Goal: Information Seeking & Learning: Check status

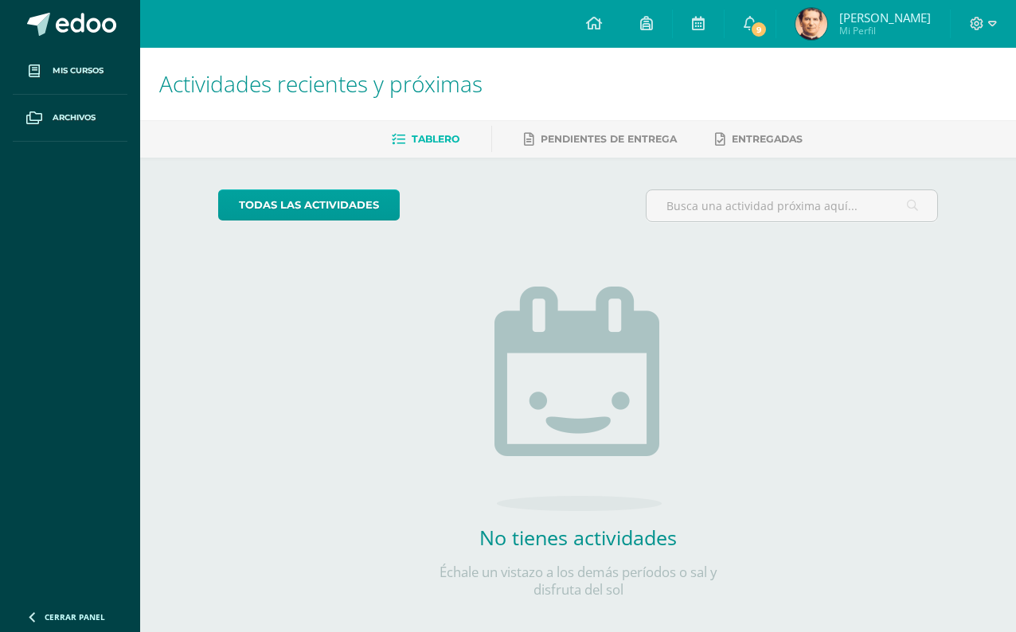
click at [776, 13] on link "9" at bounding box center [750, 24] width 51 height 48
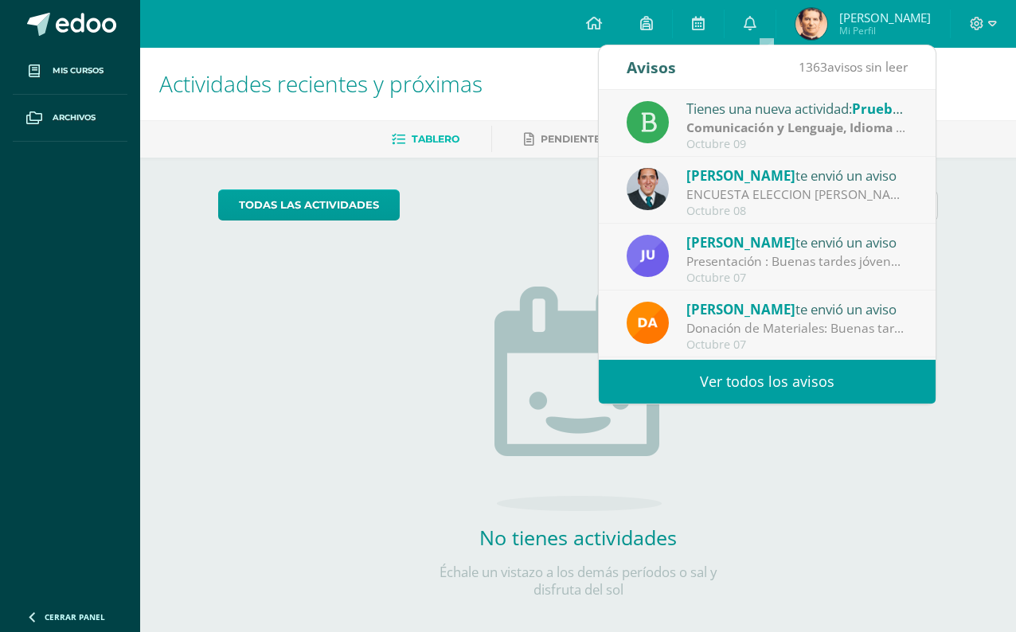
click at [844, 374] on link "Ver todos los avisos" at bounding box center [767, 382] width 337 height 44
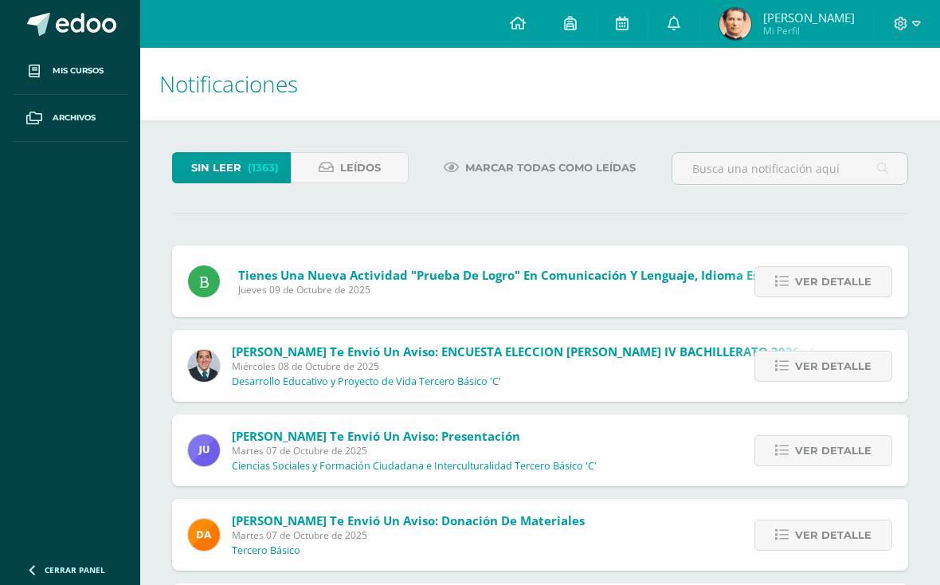
click at [856, 284] on span "Ver detalle" at bounding box center [833, 281] width 76 height 29
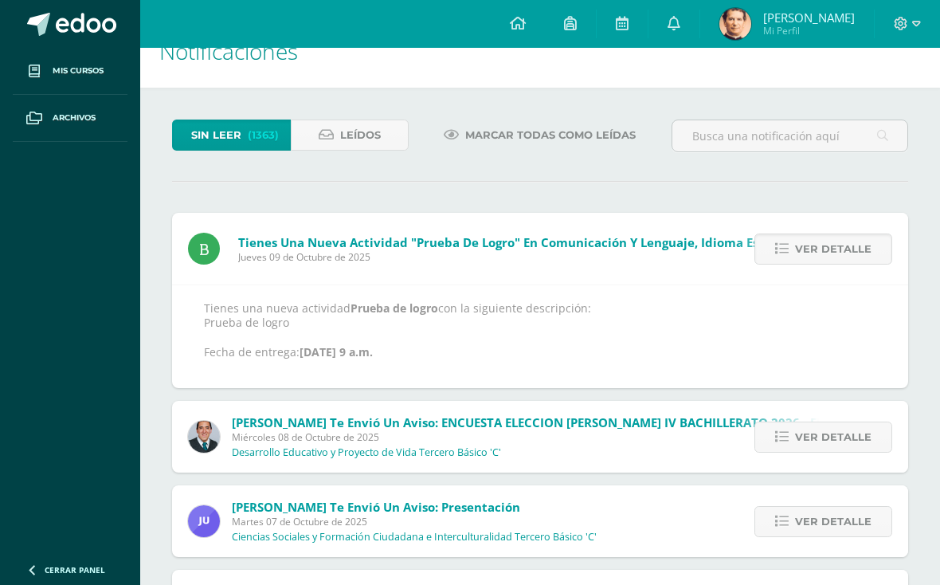
scroll to position [38, 0]
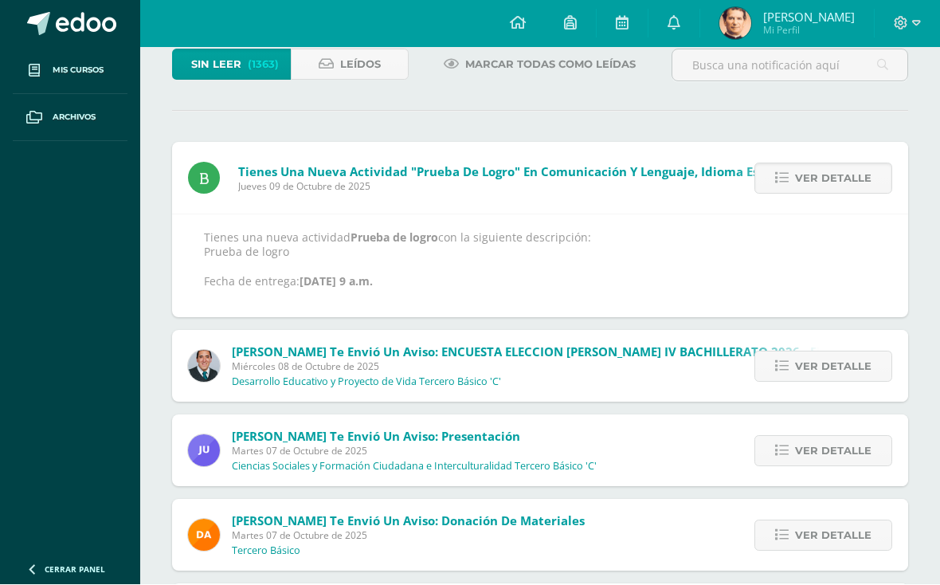
click at [878, 363] on link "Ver detalle" at bounding box center [823, 366] width 138 height 31
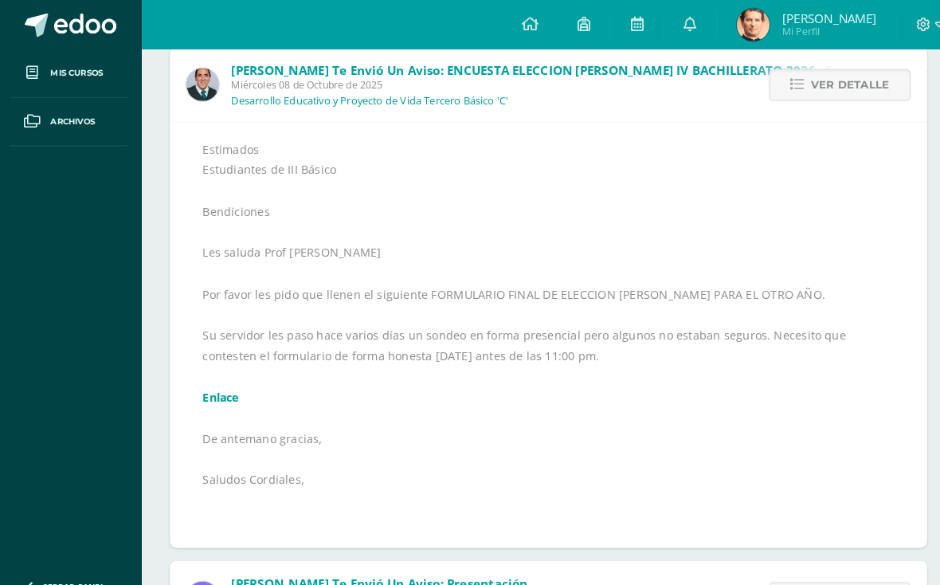
scroll to position [197, 4]
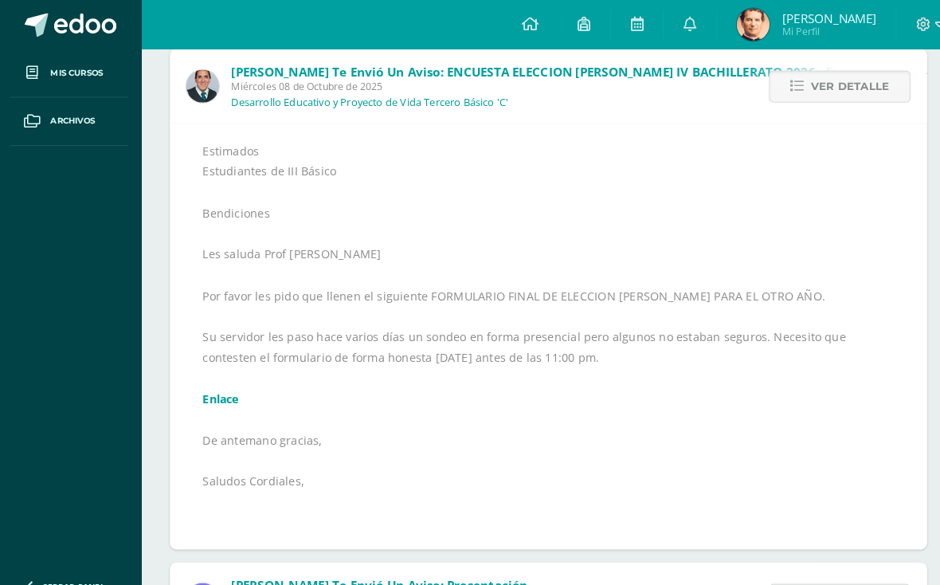
click at [800, 435] on div "Estimados Estudiantes de III Básico Bendiciones Les saluda Prof Aquino Por favo…" at bounding box center [536, 326] width 672 height 381
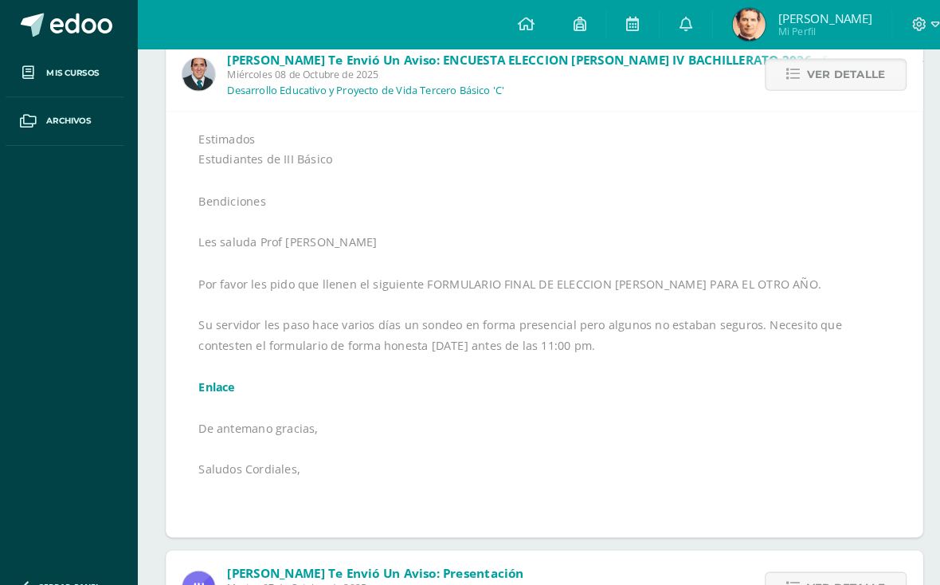
scroll to position [210, 4]
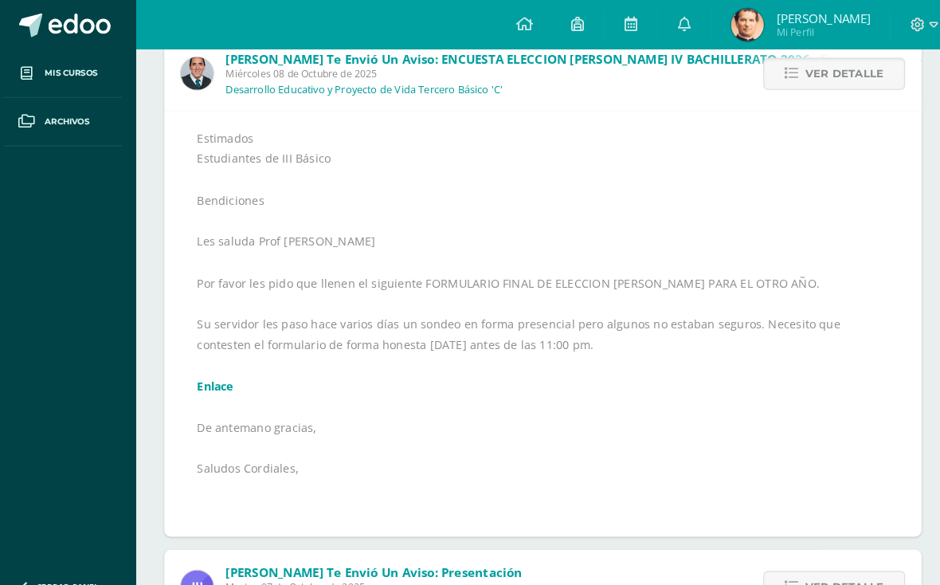
click at [214, 375] on link "Enlace" at bounding box center [217, 374] width 35 height 15
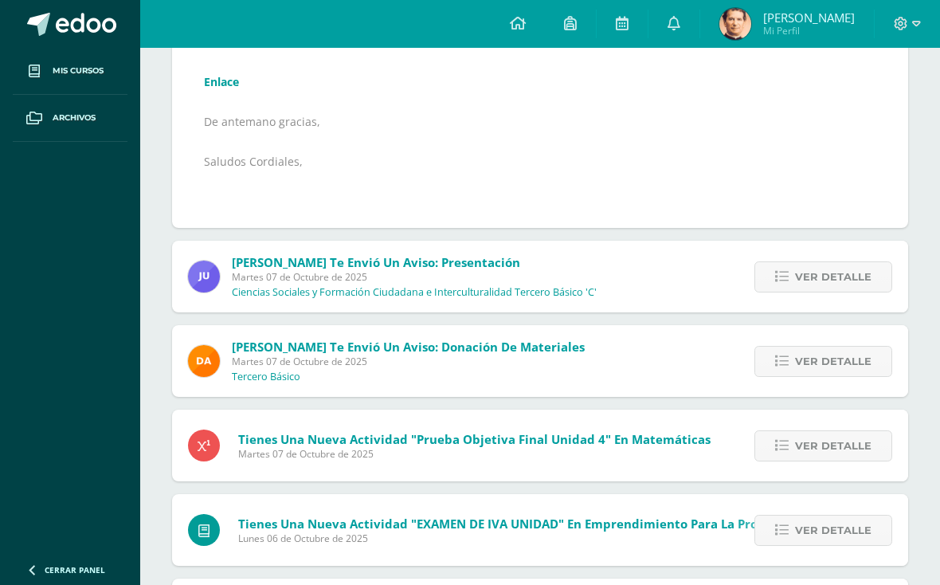
scroll to position [502, 0]
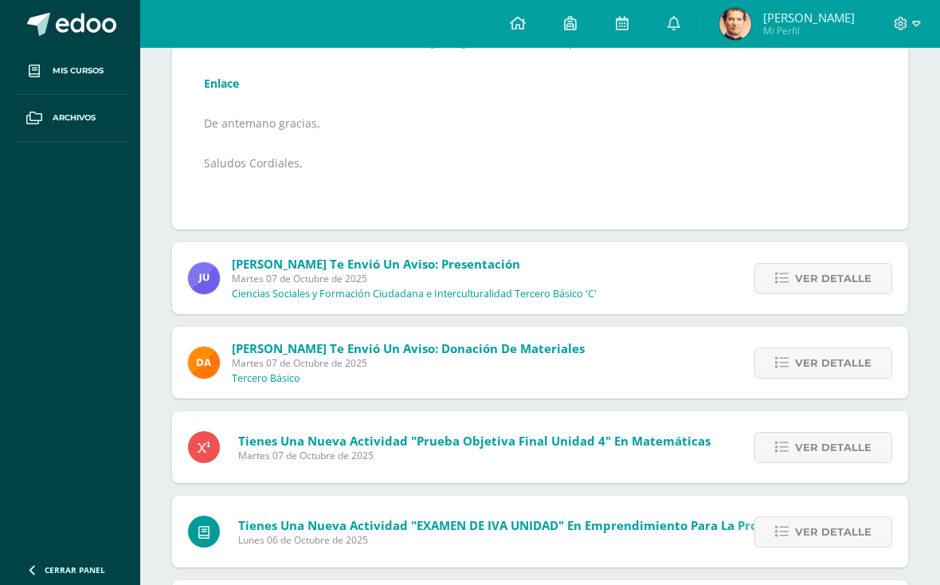
click at [874, 276] on link "Ver detalle" at bounding box center [823, 278] width 138 height 31
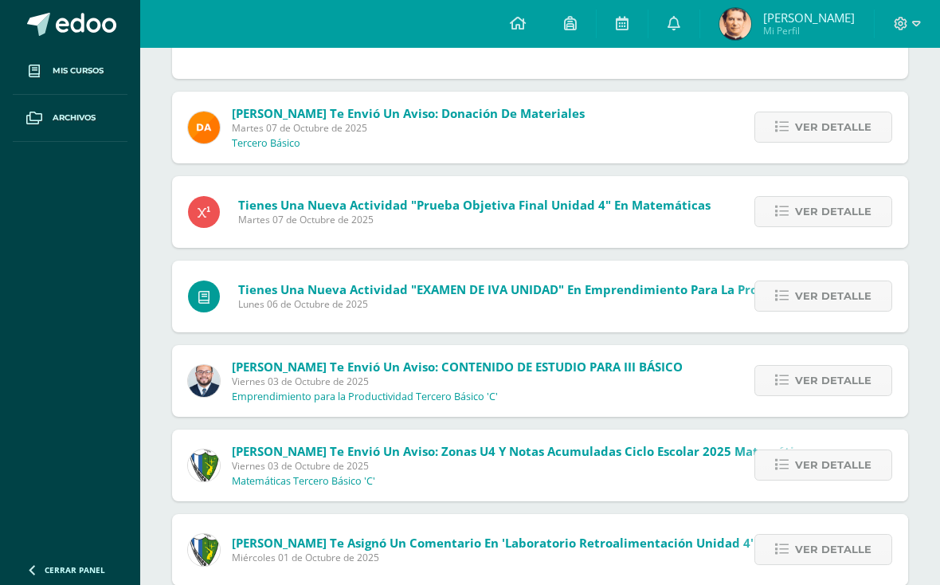
scroll to position [437, 0]
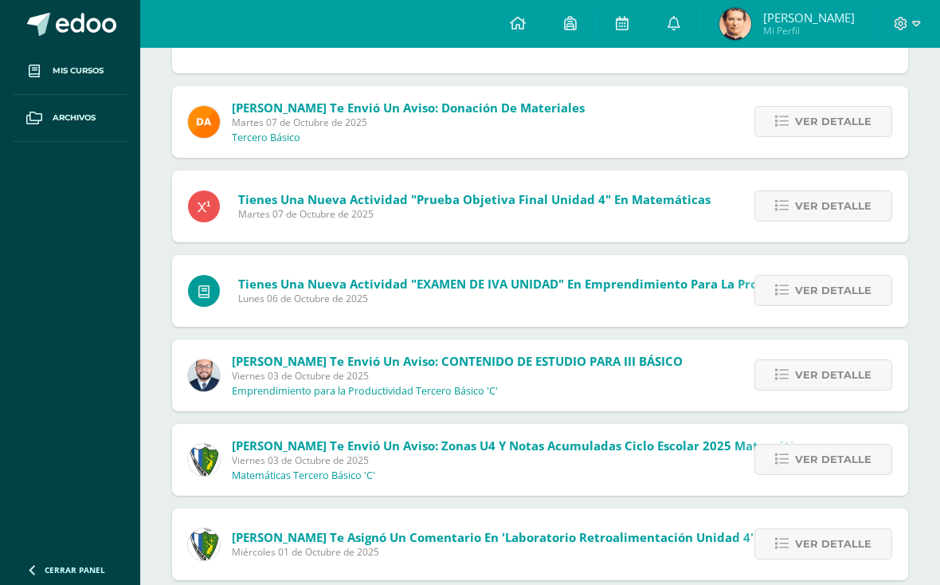
click at [660, 584] on div "Juan Avila te envió un aviso: Presentación Martes 07 de Octubre de 2025 Ciencia…" at bounding box center [540, 262] width 736 height 909
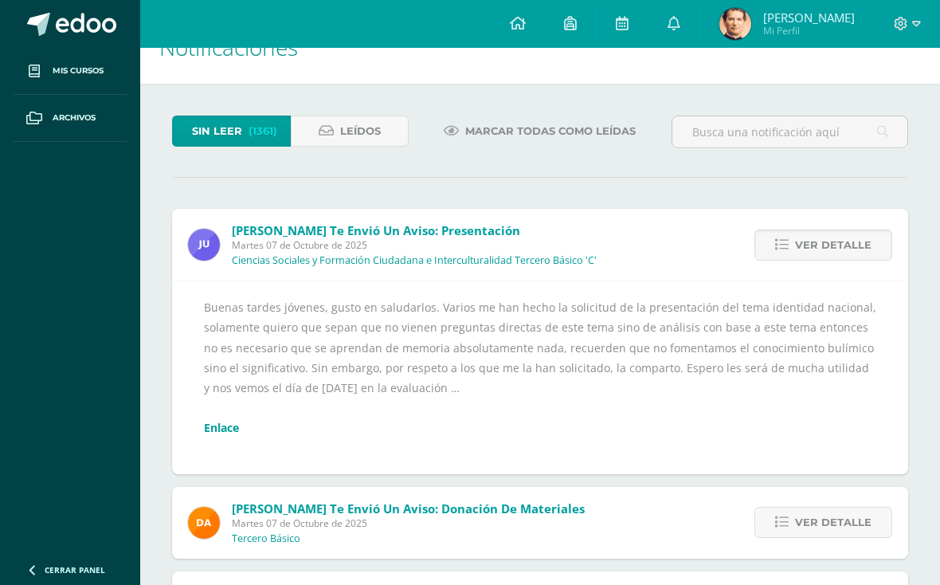
scroll to position [0, 0]
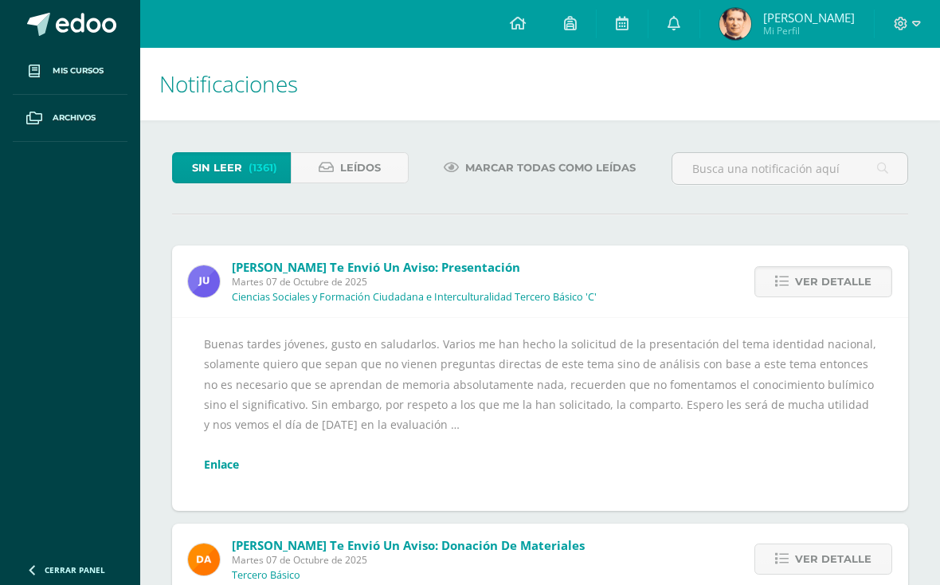
click at [817, 32] on span "Mi Perfil" at bounding box center [809, 31] width 92 height 14
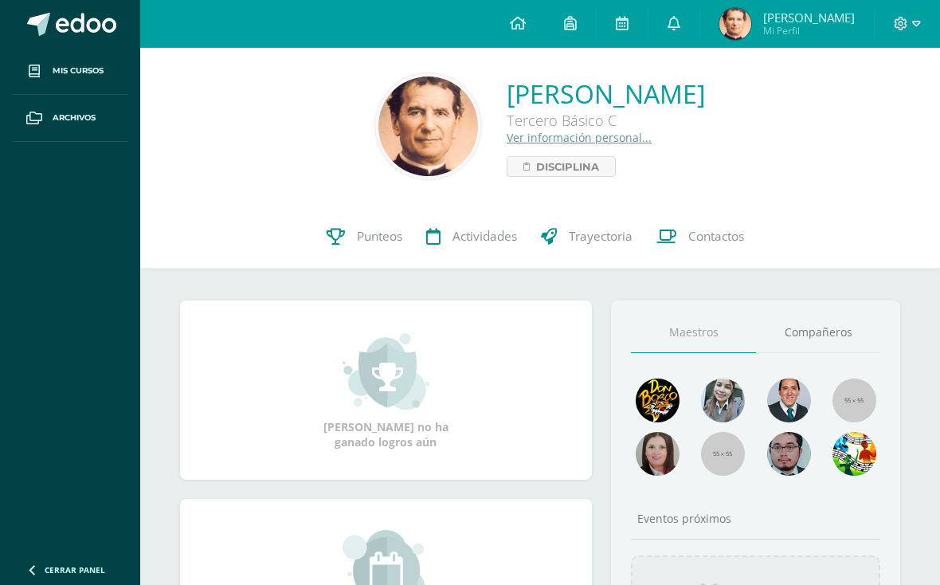
click at [344, 240] on link "Punteos" at bounding box center [365, 237] width 100 height 64
